Goal: Information Seeking & Learning: Learn about a topic

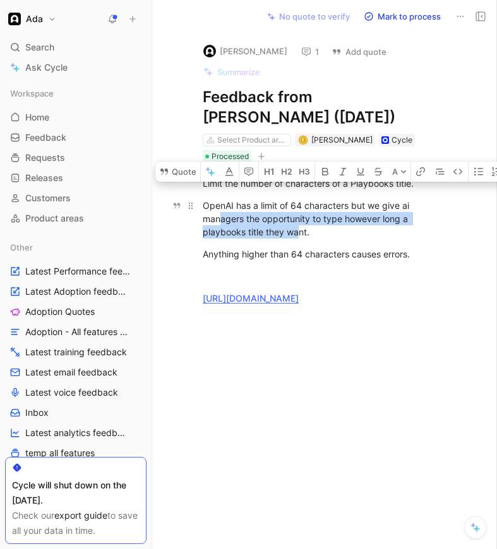
drag, startPoint x: 300, startPoint y: 235, endPoint x: 218, endPoint y: 213, distance: 85.6
click at [218, 213] on div "OpenAI has a limit of 64 characters but we give ai managers the opportunity to …" at bounding box center [318, 219] width 231 height 40
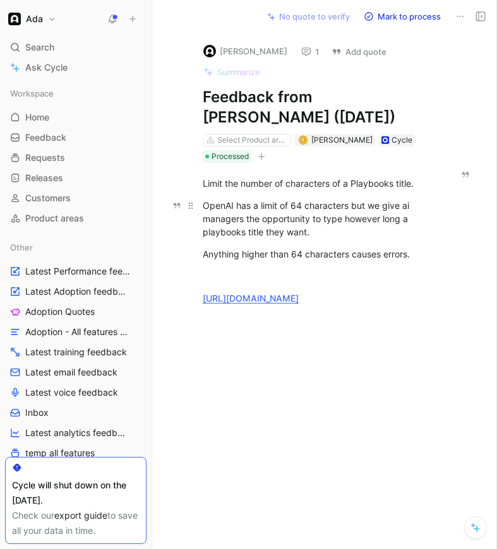
click at [329, 237] on div "OpenAI has a limit of 64 characters but we give ai managers the opportunity to …" at bounding box center [318, 219] width 231 height 40
click at [329, 249] on div "Anything higher than 64 characters causes errors." at bounding box center [318, 253] width 231 height 13
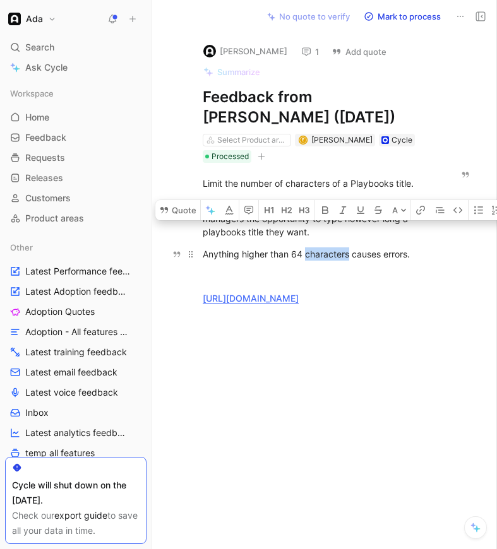
click at [329, 249] on div "Anything higher than 64 characters causes errors." at bounding box center [318, 253] width 231 height 13
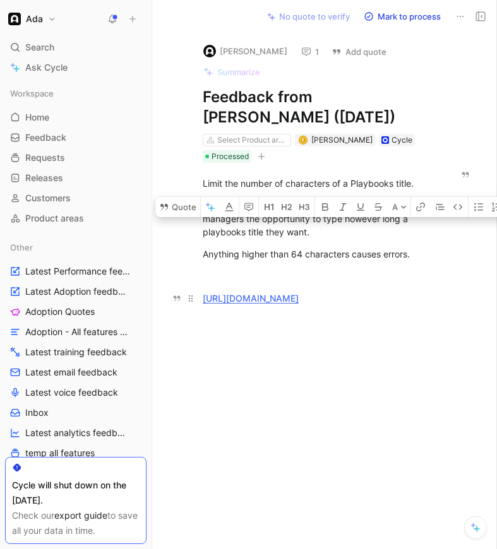
click at [275, 297] on link "https://adasupport.slack.com/archives/C088QRX42CX/p1747314494933709?thread_ts=1…" at bounding box center [251, 298] width 96 height 11
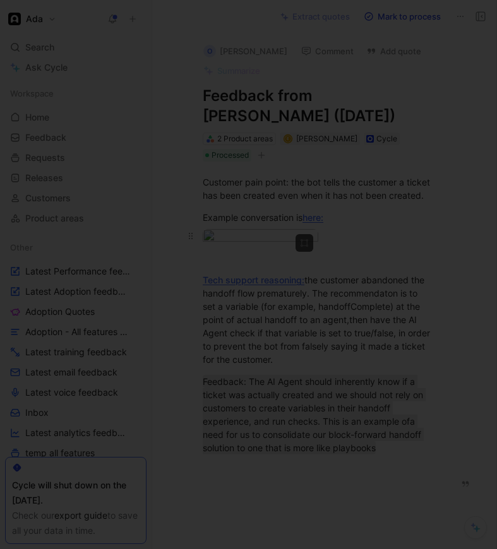
click at [251, 288] on body "Ada Search ⌘ K Ask Cycle Workspace Home G then H Feedback G then F Requests G t…" at bounding box center [248, 274] width 497 height 549
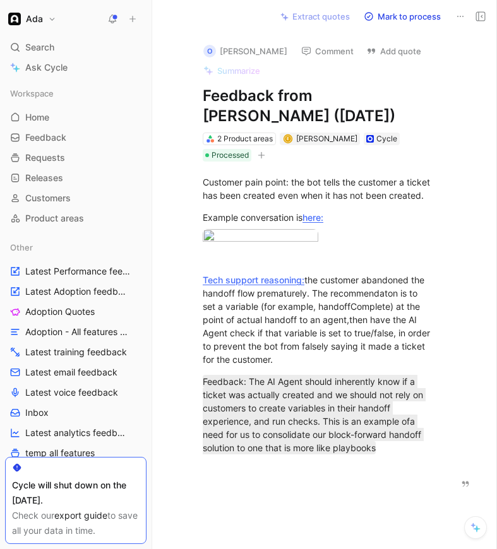
click at [300, 548] on div at bounding box center [248, 549] width 497 height 0
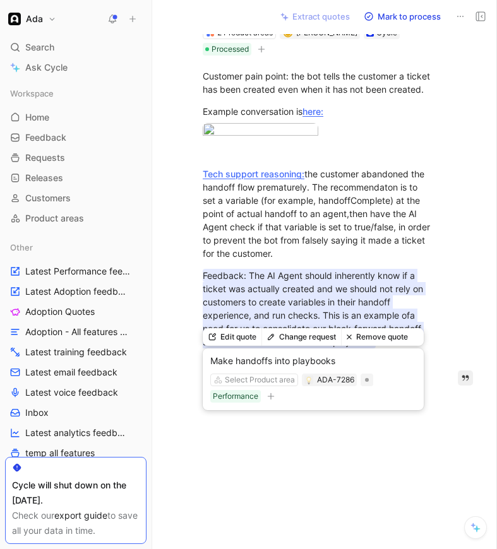
scroll to position [203, 0]
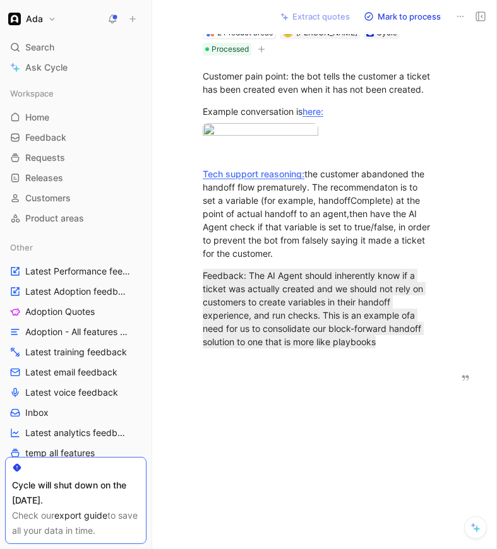
click at [298, 483] on div at bounding box center [318, 466] width 279 height 165
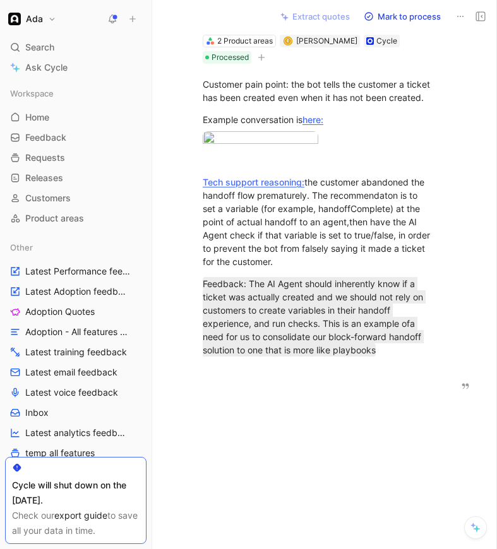
scroll to position [99, 0]
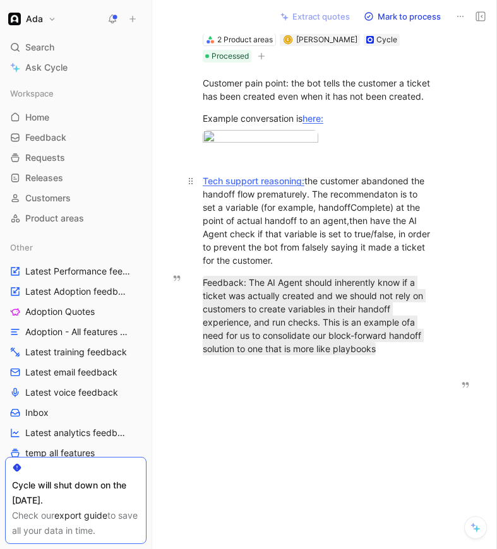
drag, startPoint x: 304, startPoint y: 271, endPoint x: 314, endPoint y: 298, distance: 28.9
click at [314, 267] on div "Tech support reasoning: the customer abandoned the handoff flow prematurely. Th…" at bounding box center [318, 220] width 231 height 93
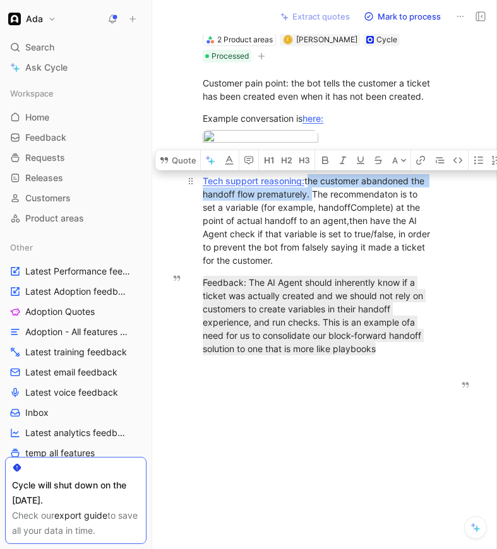
drag, startPoint x: 310, startPoint y: 290, endPoint x: 308, endPoint y: 272, distance: 17.8
click at [308, 267] on div "Tech support reasoning: the customer abandoned the handoff flow prematurely. Th…" at bounding box center [318, 220] width 231 height 93
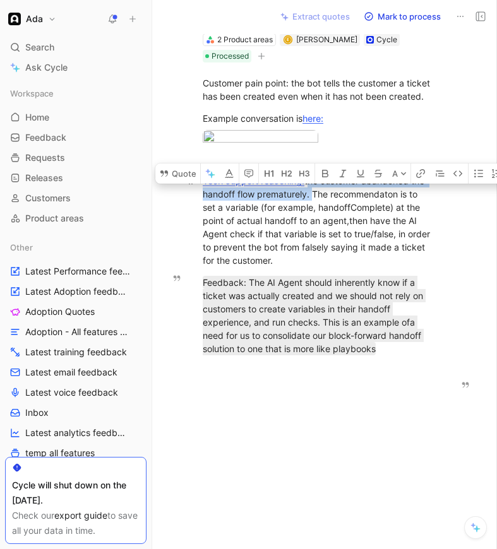
drag, startPoint x: 314, startPoint y: 291, endPoint x: 350, endPoint y: 353, distance: 72.1
click at [350, 267] on div "Tech support reasoning: the customer abandoned the handoff flow prematurely. Th…" at bounding box center [318, 220] width 231 height 93
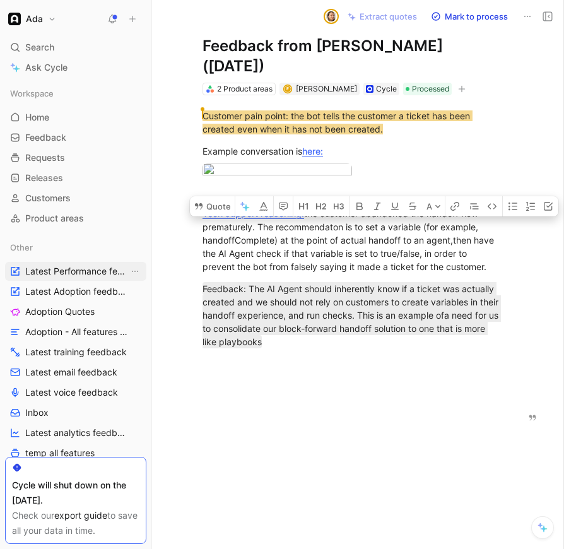
scroll to position [84, 0]
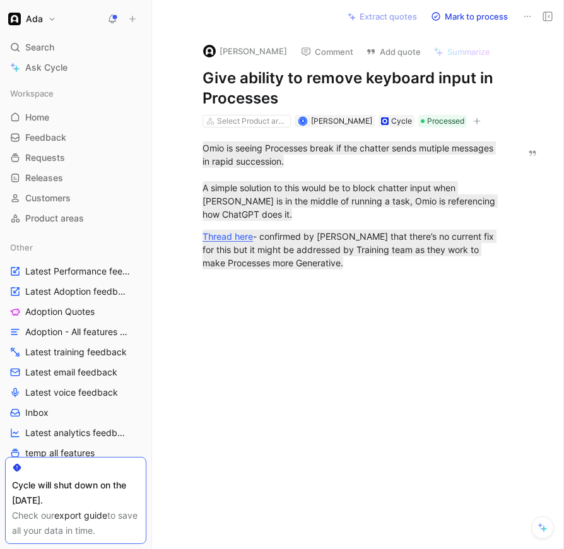
click at [315, 288] on div at bounding box center [352, 365] width 346 height 165
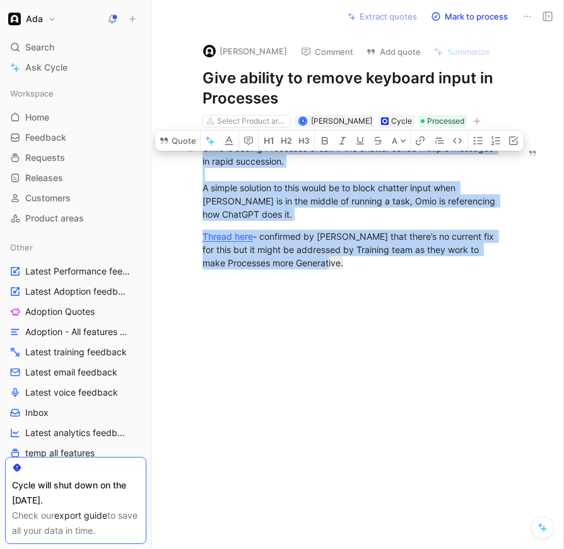
drag, startPoint x: 339, startPoint y: 259, endPoint x: 199, endPoint y: 145, distance: 181.2
click at [199, 145] on div "Omio is seeing Processes break if the chatter sends mutiple messages in rapid s…" at bounding box center [352, 205] width 346 height 156
copy div "Omio is seeing Processes break if the chatter sends mutiple messages in rapid s…"
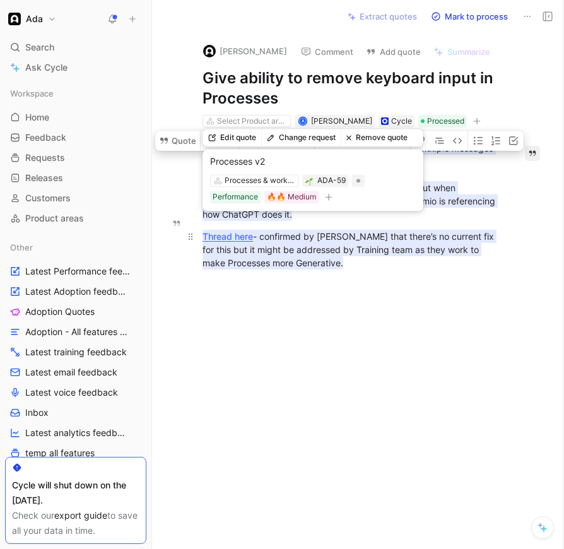
click at [315, 238] on mark "Thread here - confirmed by Jerridan that there’s no current fix for this but it…" at bounding box center [350, 250] width 294 height 40
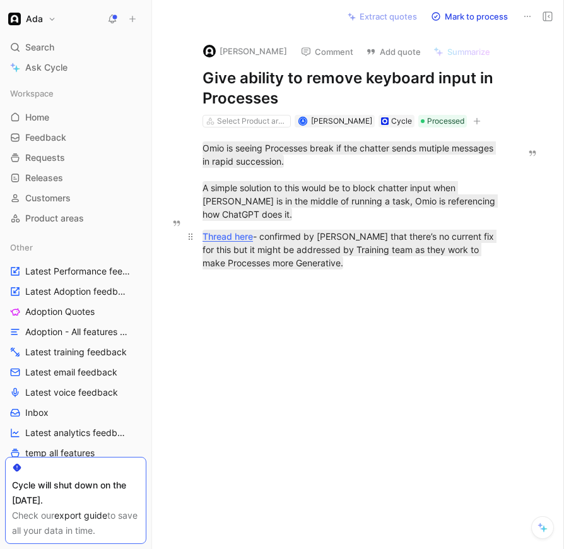
click at [315, 254] on div "Thread here - confirmed by Jerridan that there’s no current fix for this but it…" at bounding box center [352, 250] width 298 height 40
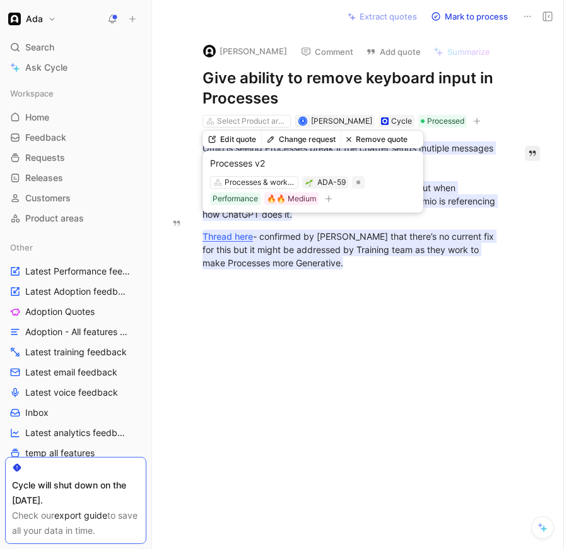
drag, startPoint x: 374, startPoint y: 264, endPoint x: 202, endPoint y: 144, distance: 209.0
click at [202, 144] on div "Omio is seeing Processes break if the chatter sends mutiple messages in rapid s…" at bounding box center [352, 205] width 346 height 156
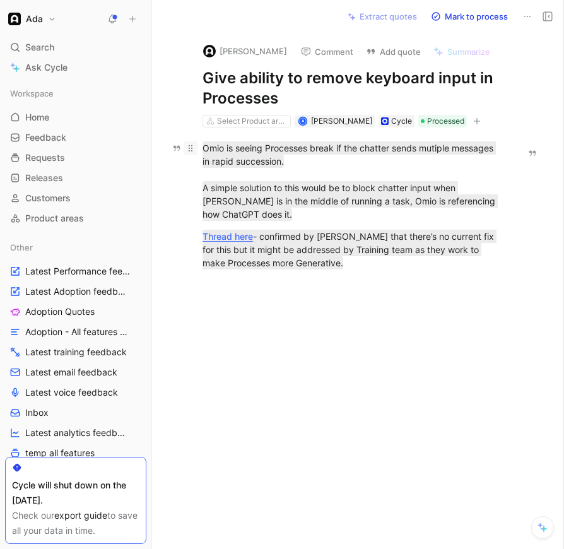
click at [189, 155] on div at bounding box center [191, 148] width 14 height 14
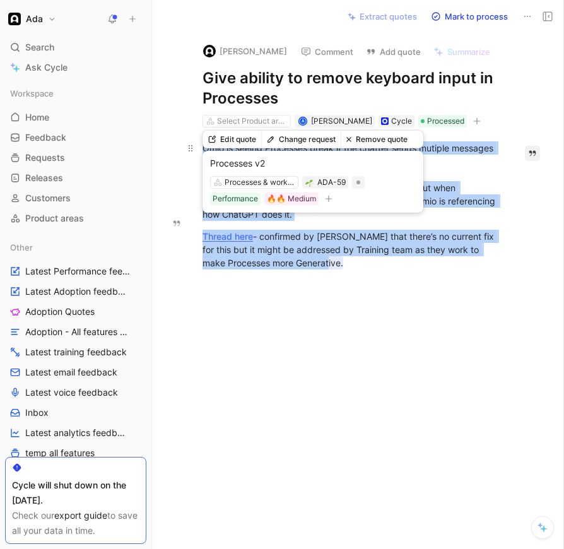
drag, startPoint x: 339, startPoint y: 252, endPoint x: 197, endPoint y: 150, distance: 174.4
click at [197, 150] on div "Omio is seeing Processes break if the chatter sends mutiple messages in rapid s…" at bounding box center [352, 205] width 346 height 156
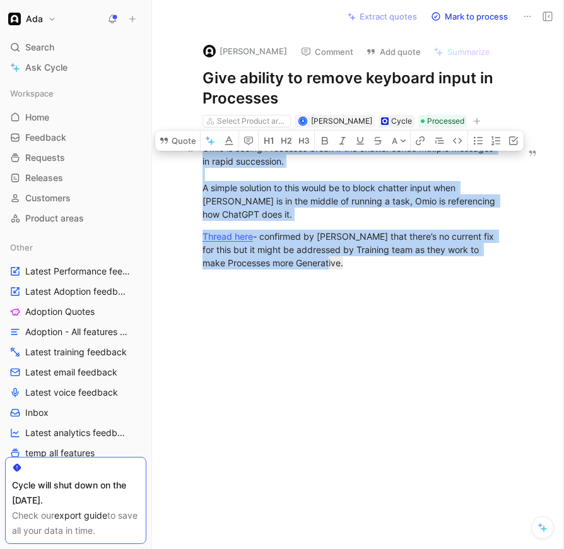
copy div "Omio is seeing Processes break if the chatter sends mutiple messages in rapid s…"
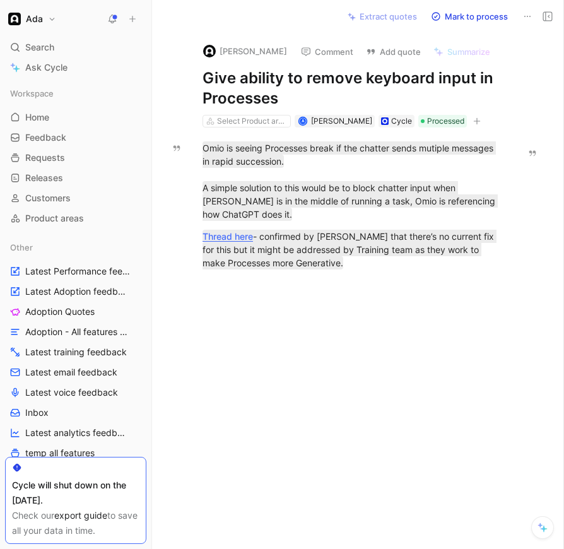
click at [315, 391] on div at bounding box center [352, 365] width 346 height 165
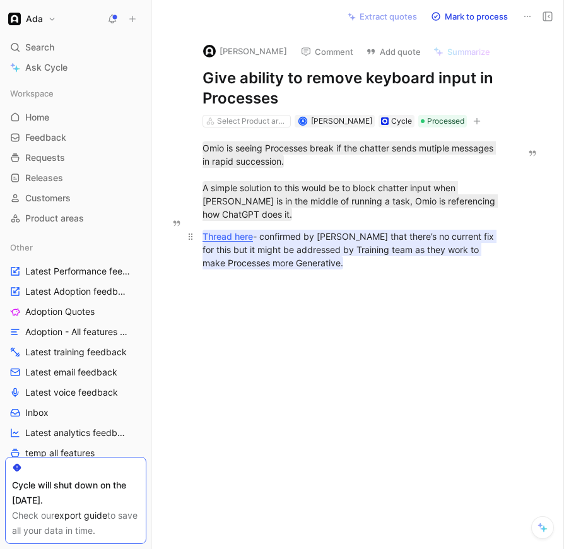
click at [228, 231] on link "Thread here" at bounding box center [228, 236] width 50 height 11
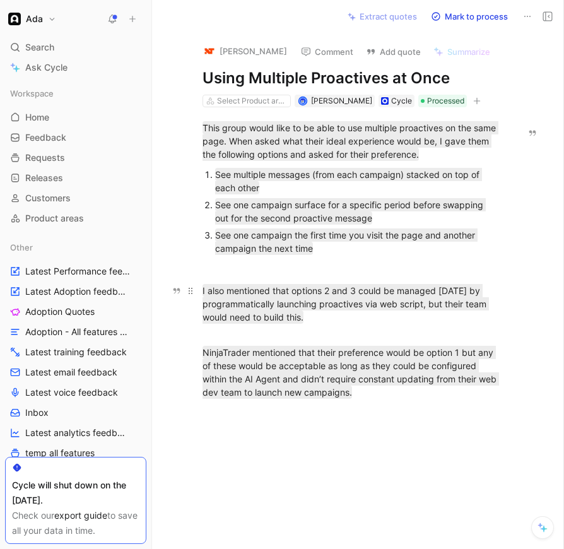
click at [398, 327] on div "I also mentioned that options 2 and 3 could be managed [DATE] by programmatical…" at bounding box center [352, 310] width 298 height 53
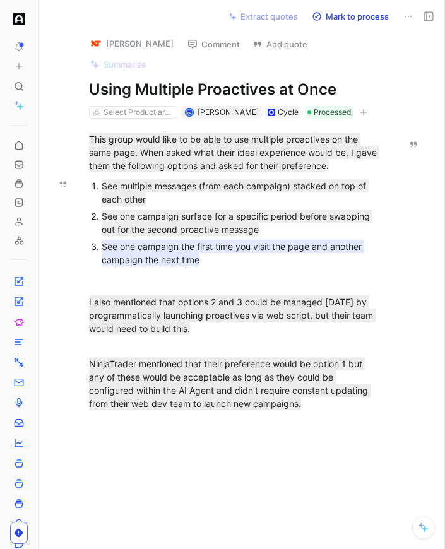
click at [197, 240] on mark "See one campaign the first time you visit the page and another campaign the nex…" at bounding box center [233, 253] width 262 height 26
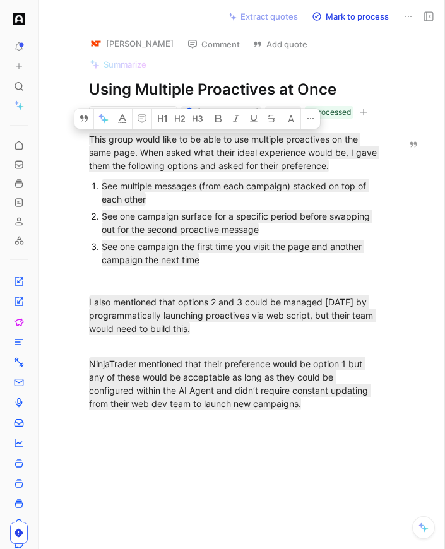
drag, startPoint x: 88, startPoint y: 121, endPoint x: 300, endPoint y: 401, distance: 350.8
click at [300, 401] on div "This group would like to be able to use multiple proactives on the same page. W…" at bounding box center [235, 271] width 341 height 305
copy div "This group would like to be able to use multiple proactives on the same page. W…"
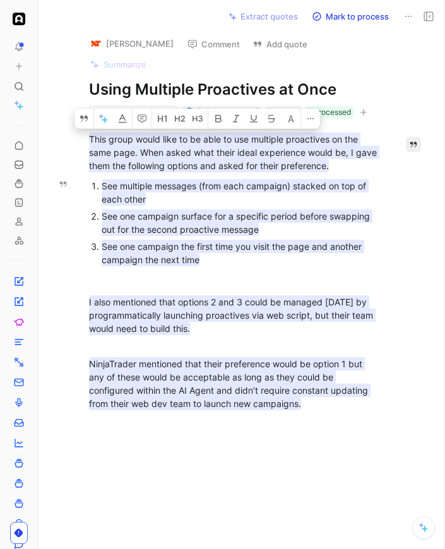
click at [254, 240] on mark "See one campaign the first time you visit the page and another campaign the nex…" at bounding box center [233, 253] width 262 height 26
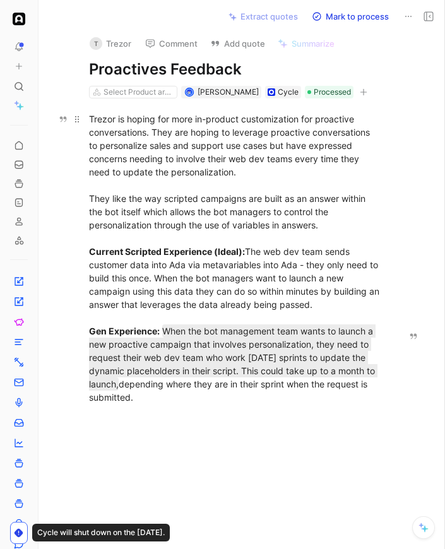
click at [167, 155] on div "Trezor is hoping for more in-product customization for proactive conversations.…" at bounding box center [235, 257] width 293 height 291
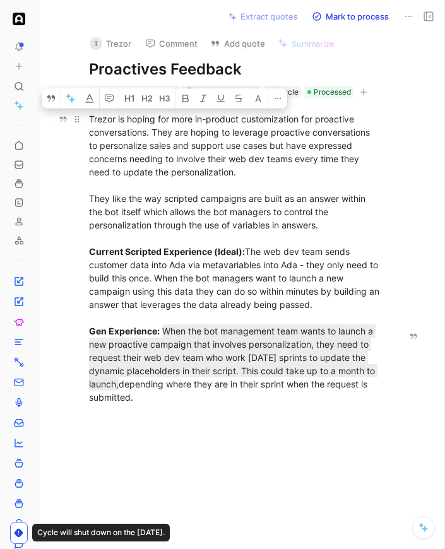
drag, startPoint x: 87, startPoint y: 117, endPoint x: 301, endPoint y: 398, distance: 353.0
click at [301, 398] on p "Trezor is hoping for more in-product customization for proactive conversations.…" at bounding box center [235, 258] width 341 height 299
copy div "Trezor is hoping for more in-product customization for proactive conversations.…"
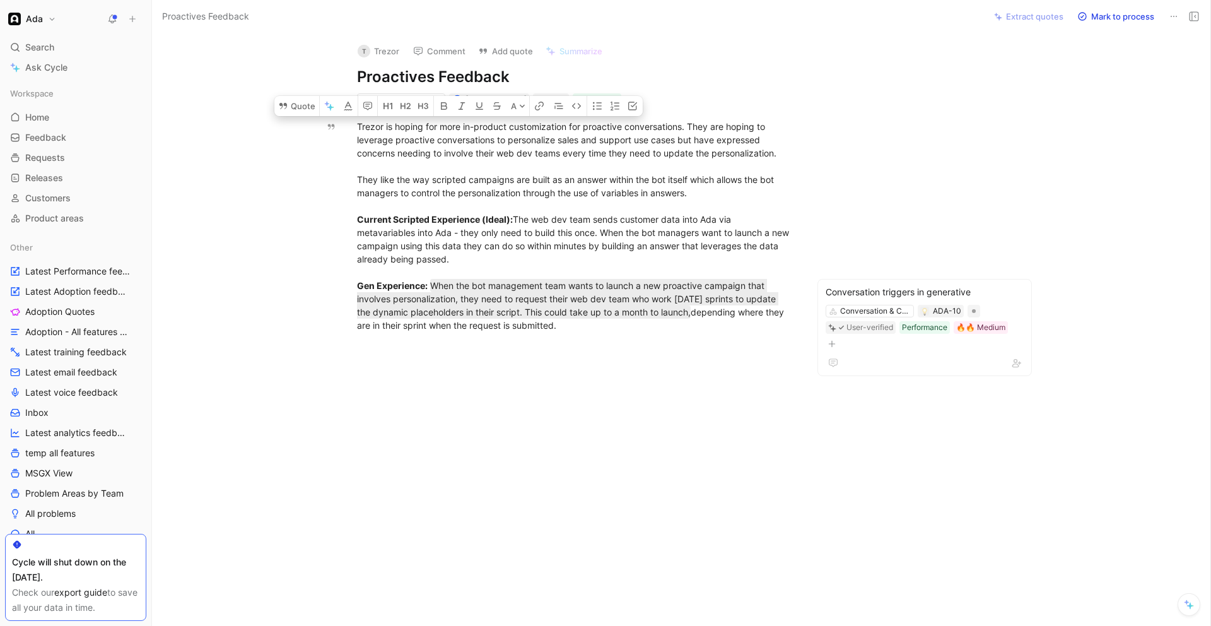
click at [44, 22] on button "Ada" at bounding box center [32, 19] width 54 height 18
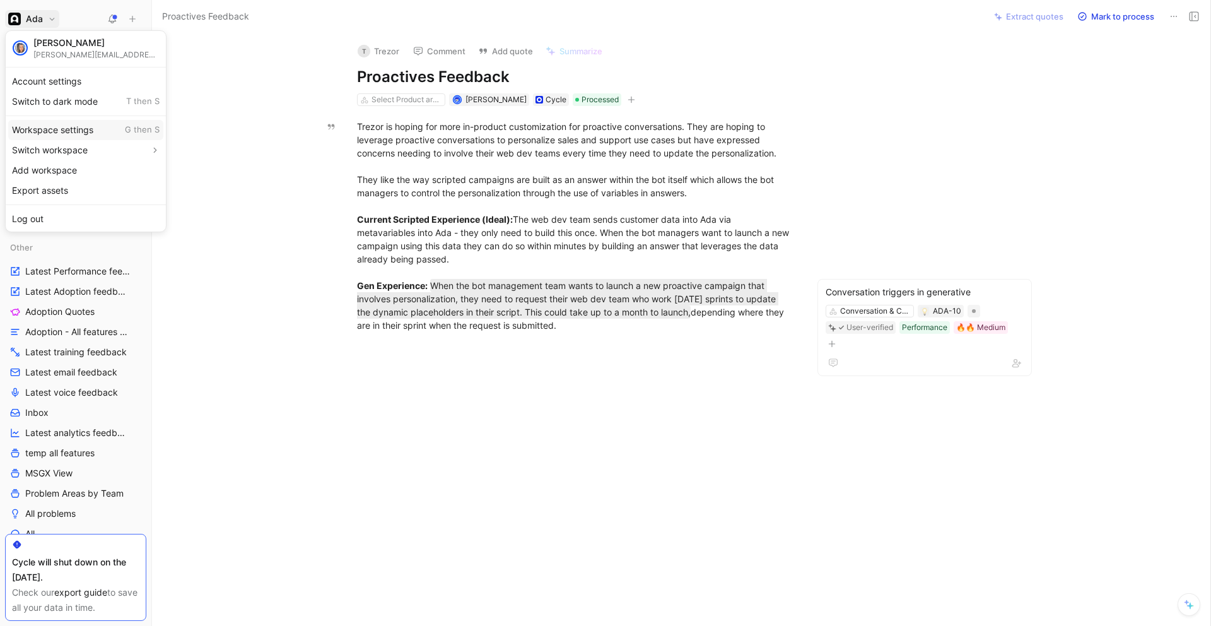
click at [70, 137] on div "Workspace settings G then S" at bounding box center [85, 130] width 155 height 20
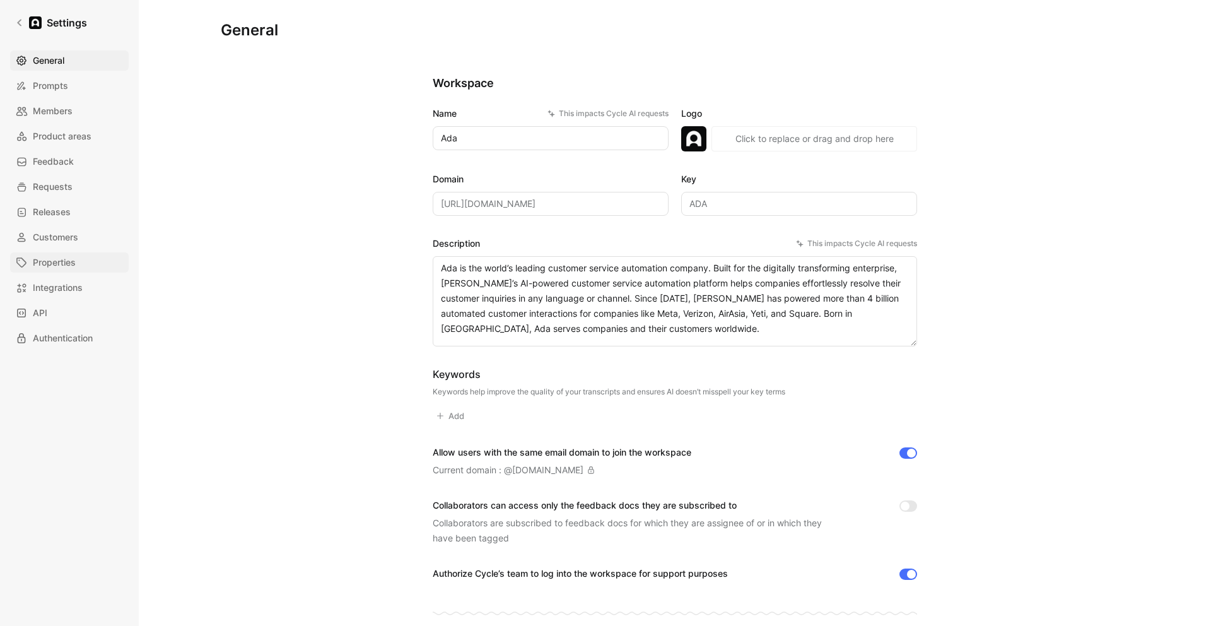
click at [63, 269] on span "Properties" at bounding box center [54, 262] width 43 height 15
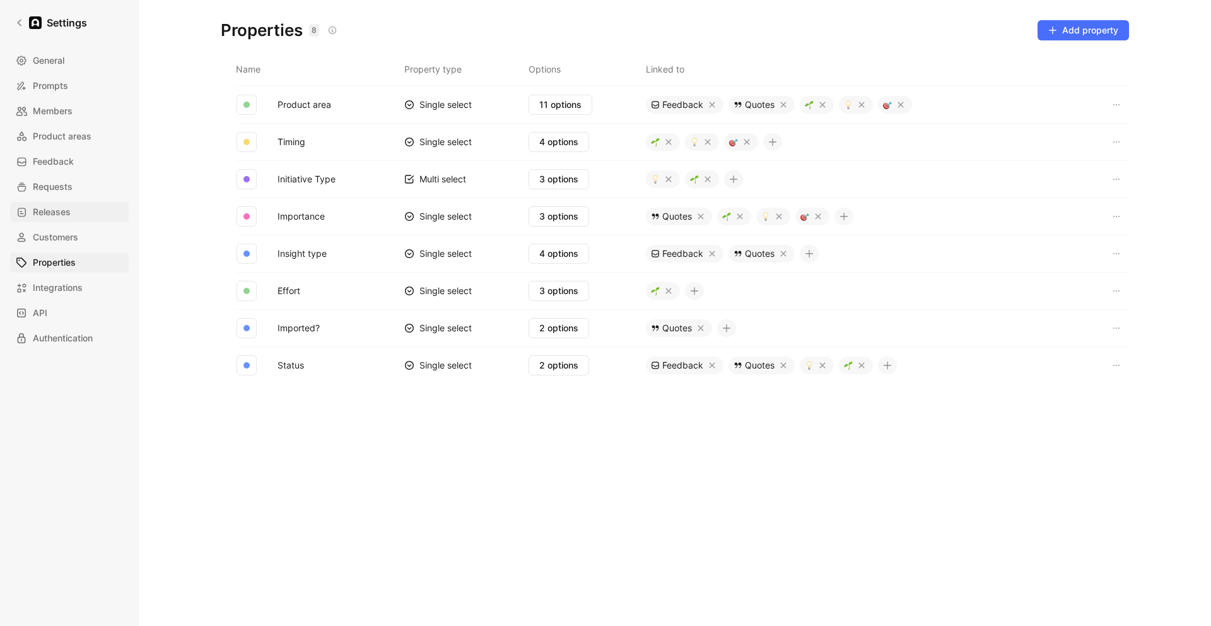
click at [71, 211] on link "Releases" at bounding box center [69, 212] width 119 height 20
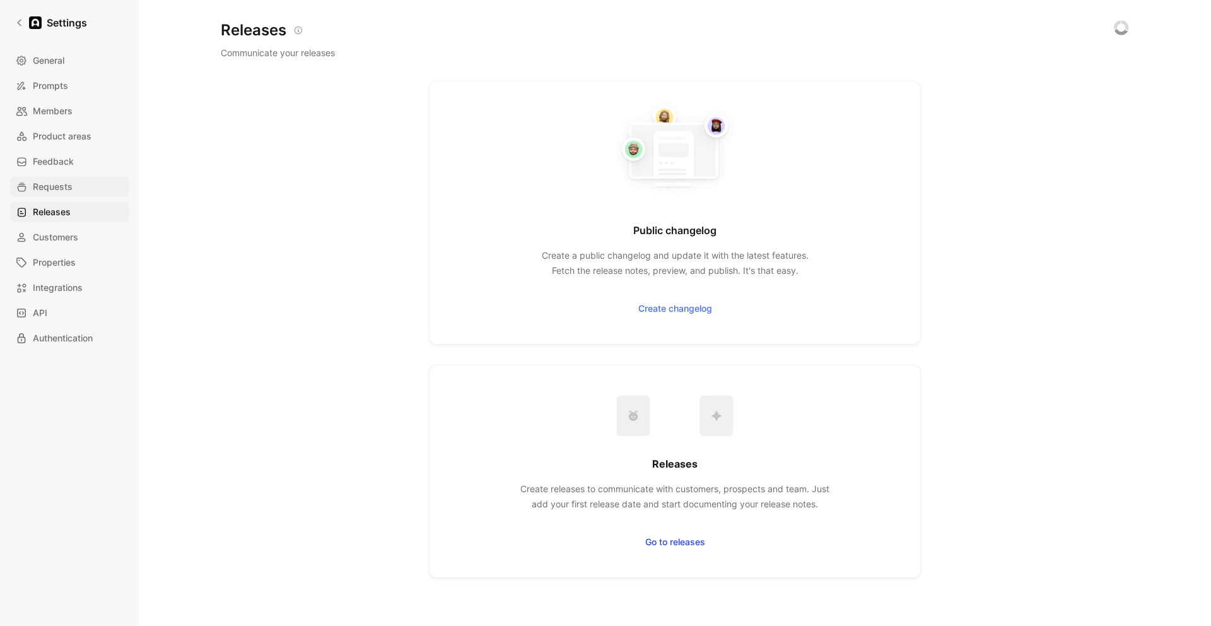
click at [70, 192] on span "Requests" at bounding box center [53, 186] width 40 height 15
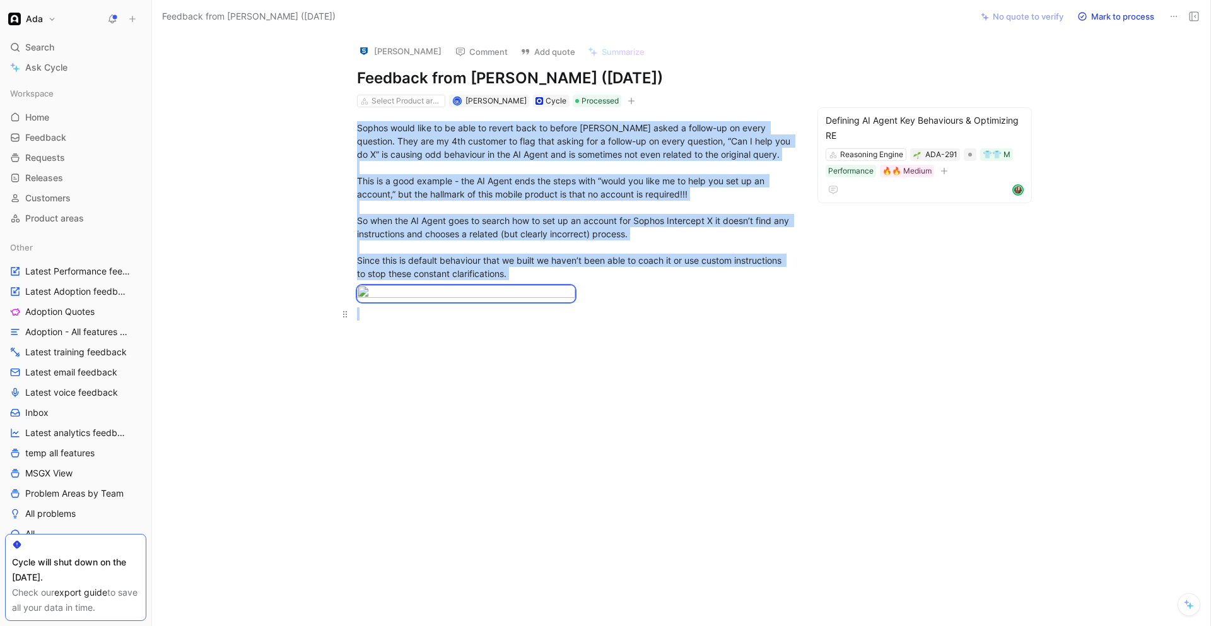
drag, startPoint x: 358, startPoint y: 127, endPoint x: 553, endPoint y: 545, distance: 460.1
click at [553, 334] on div "Sophos would like to be able to revert back to before [PERSON_NAME] asked a fol…" at bounding box center [576, 220] width 794 height 227
copy div "Sophos would like to be able to revert back to before [PERSON_NAME] asked a fol…"
